Goal: Task Accomplishment & Management: Manage account settings

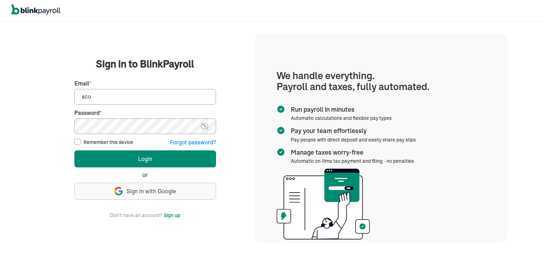
type input "[PERSON_NAME][EMAIL_ADDRESS][DOMAIN_NAME]"
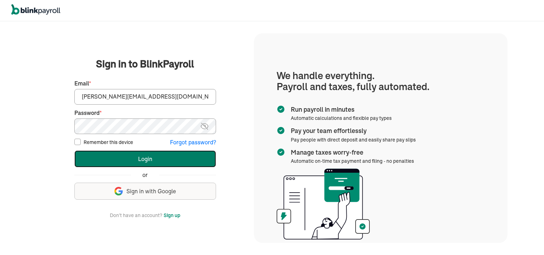
click at [148, 161] on button "Login" at bounding box center [145, 158] width 142 height 17
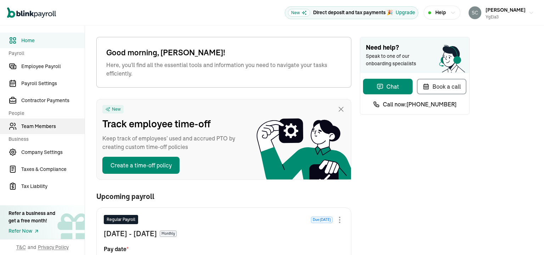
click at [61, 124] on span "Team Members" at bounding box center [52, 126] width 63 height 7
